Goal: Information Seeking & Learning: Find specific fact

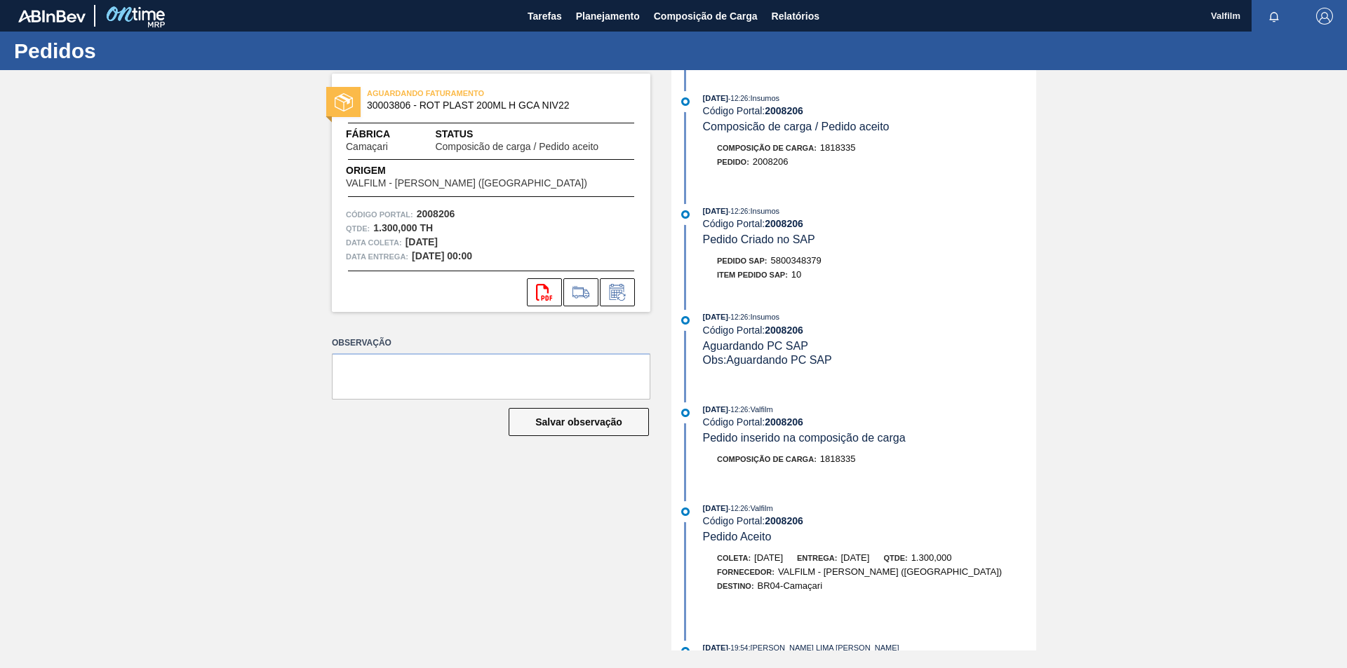
click at [809, 261] on span "5800348379" at bounding box center [796, 260] width 51 height 11
copy span "5800348379"
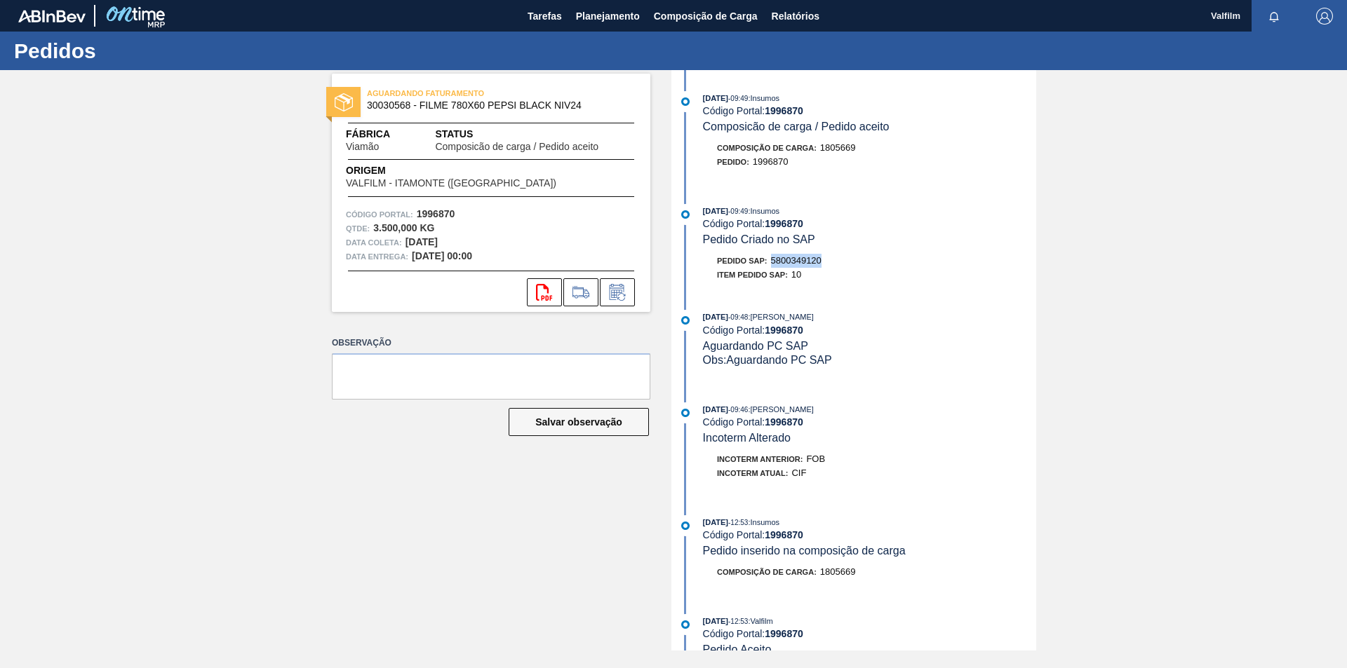
drag, startPoint x: 823, startPoint y: 262, endPoint x: 774, endPoint y: 258, distance: 49.2
click at [774, 258] on div "Pedido SAP: 5800349120" at bounding box center [869, 261] width 333 height 14
copy span "5800349120"
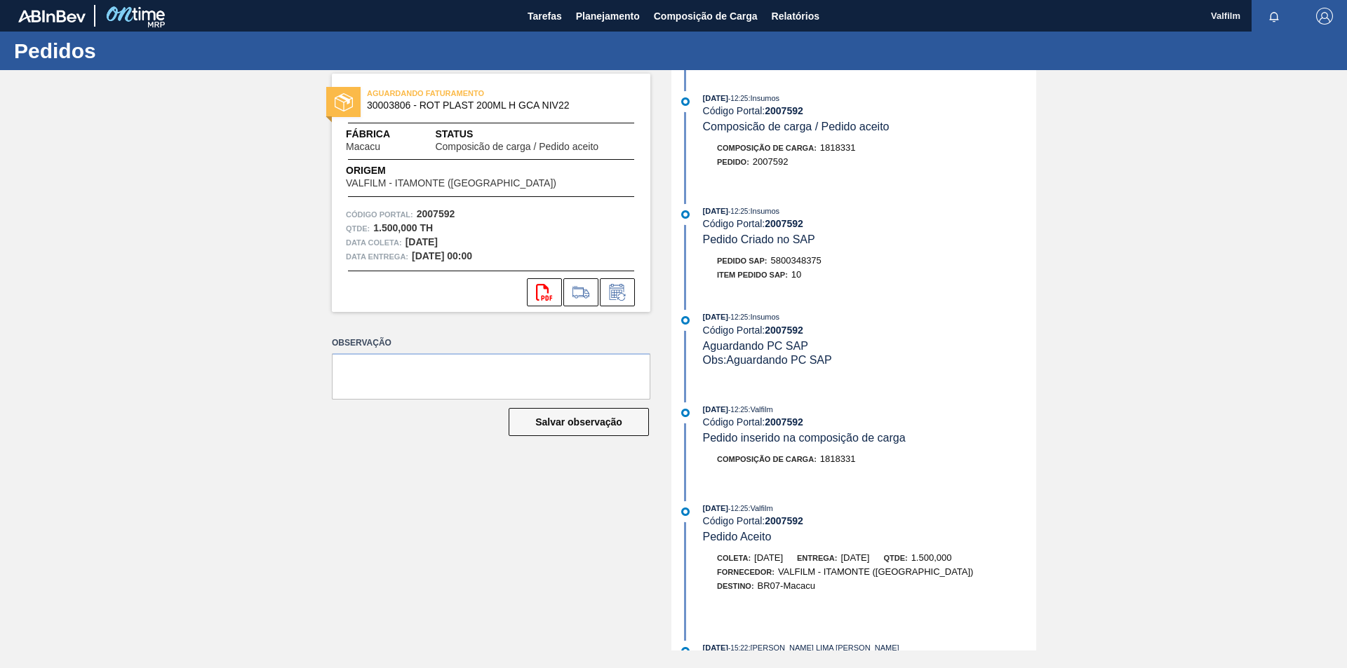
click at [798, 257] on span "5800348375" at bounding box center [796, 260] width 51 height 11
copy span "5800348375"
click at [784, 262] on span "5800348370" at bounding box center [796, 260] width 51 height 11
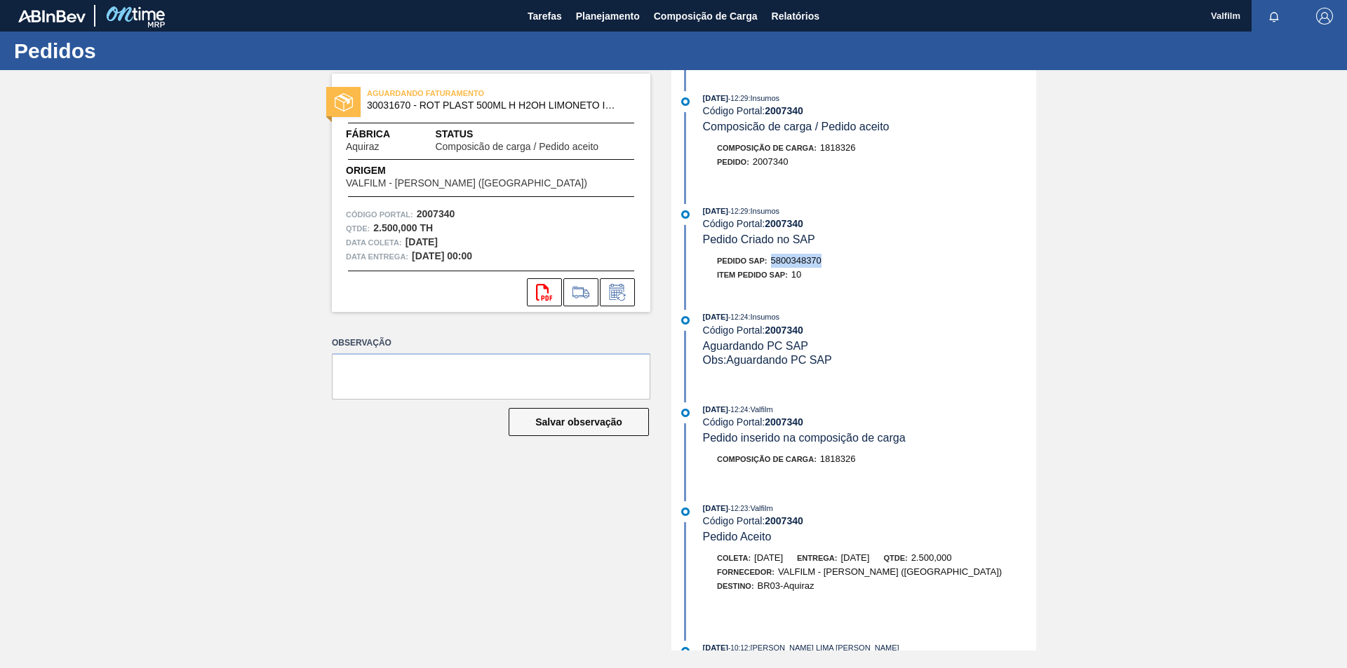
copy span "5800348370"
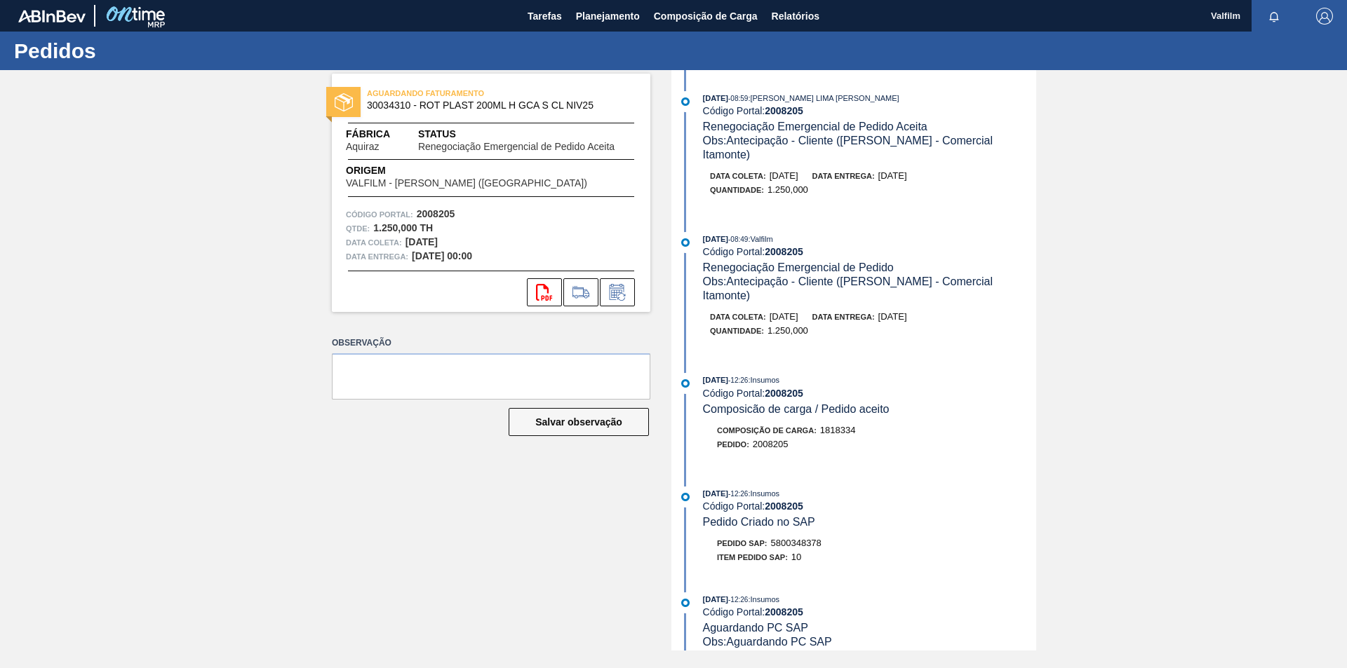
click at [808, 537] on div "Pedido SAP: 5800348378" at bounding box center [769, 544] width 105 height 14
copy span "5800348378"
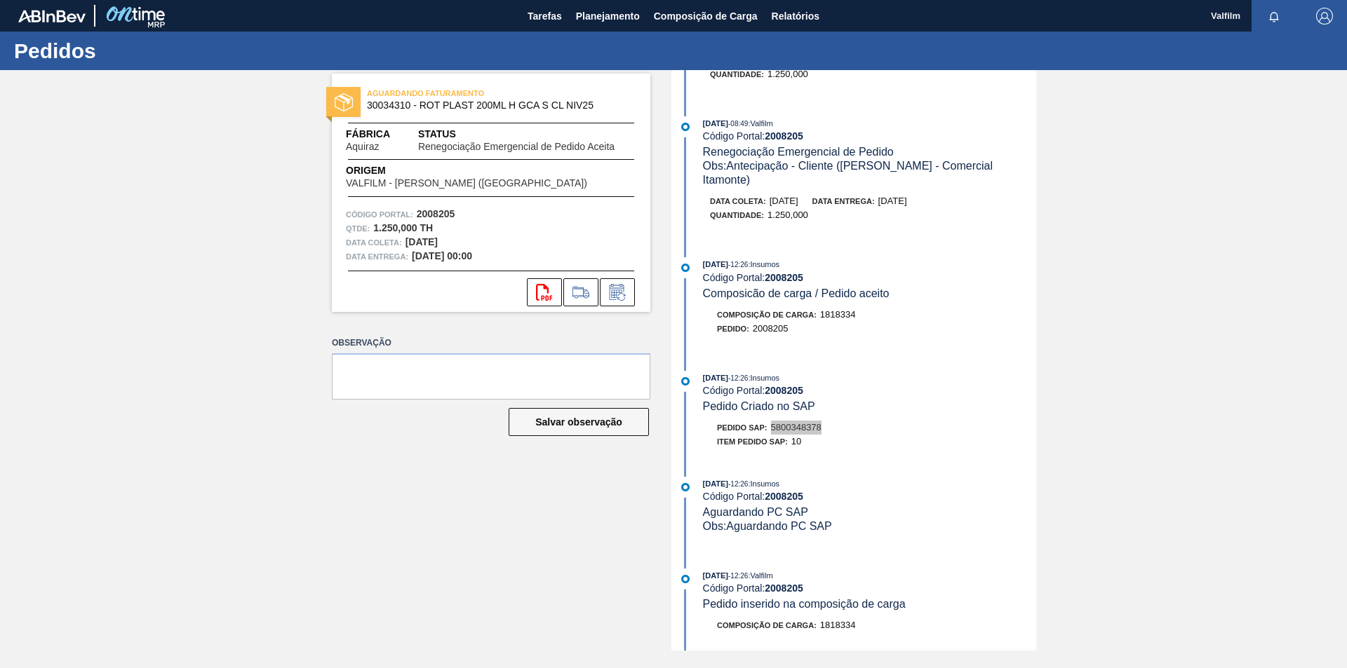
scroll to position [140, 0]
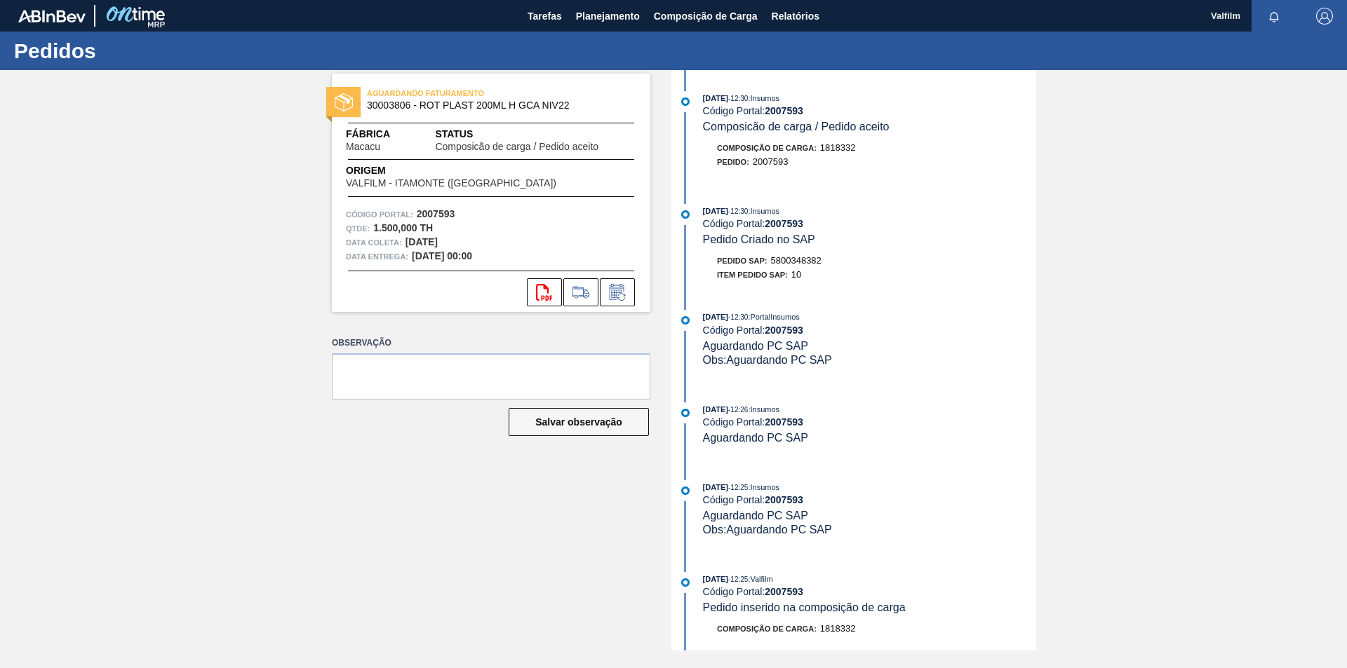
click at [806, 263] on span "5800348382" at bounding box center [796, 260] width 51 height 11
copy span "5800348382"
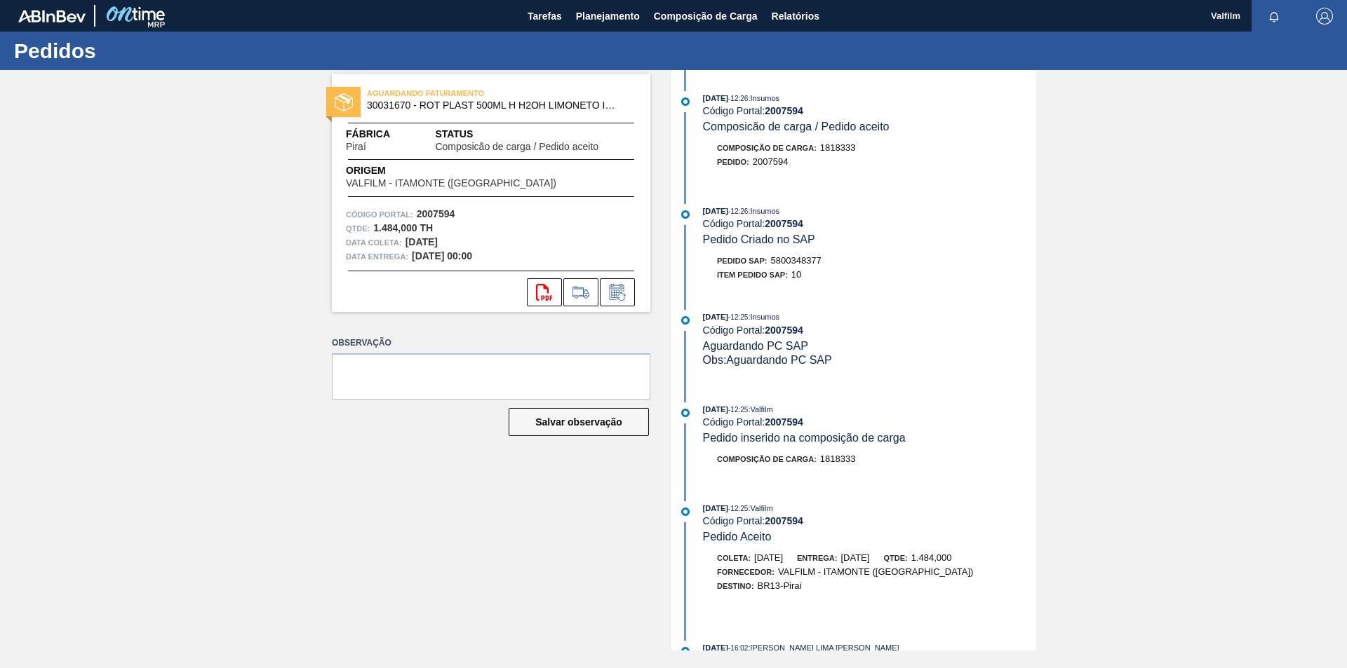
click at [815, 264] on span "5800348377" at bounding box center [796, 260] width 51 height 11
copy span "5800348377"
